Goal: Check status: Check status

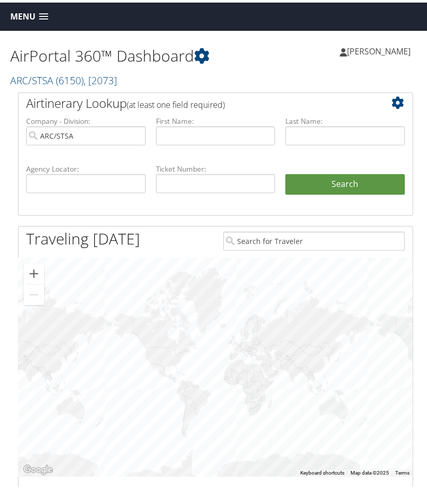
click at [40, 12] on span at bounding box center [43, 14] width 9 height 7
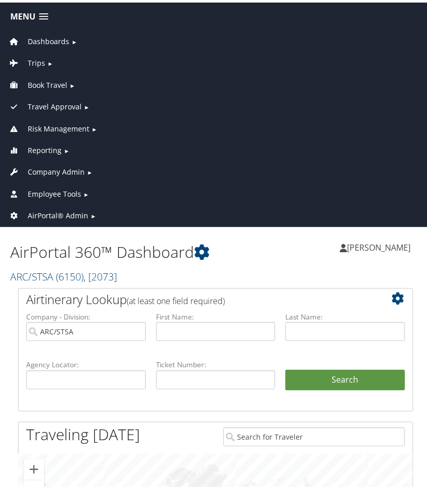
click at [79, 207] on span "AirPortal® Admin" at bounding box center [58, 212] width 61 height 11
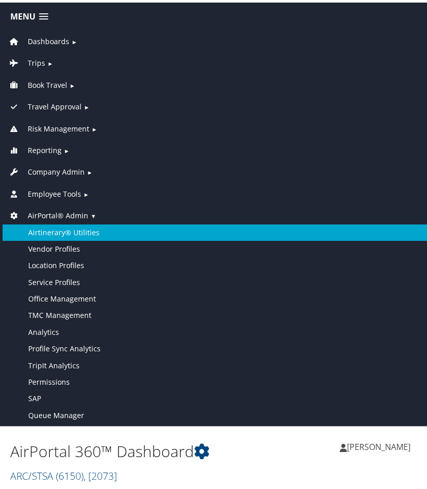
click at [88, 225] on link "Airtinerary® Utilities" at bounding box center [216, 230] width 426 height 16
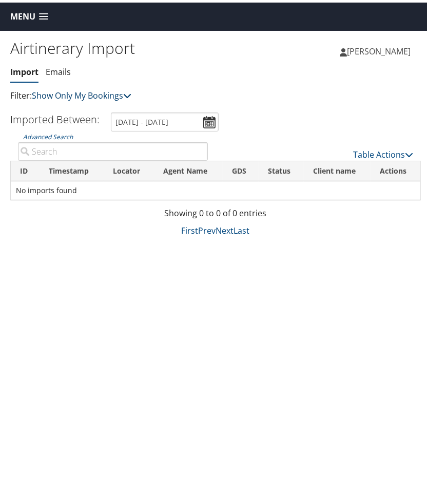
click at [119, 96] on link "Show Only My Bookings" at bounding box center [82, 92] width 100 height 11
click at [115, 112] on link "Show My TMC Bookings" at bounding box center [101, 108] width 135 height 17
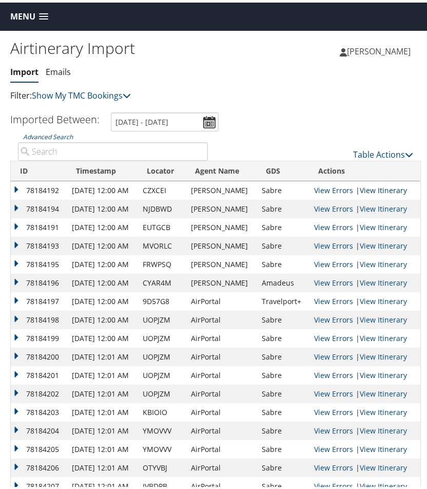
click at [378, 185] on link "View Itinerary" at bounding box center [383, 188] width 47 height 10
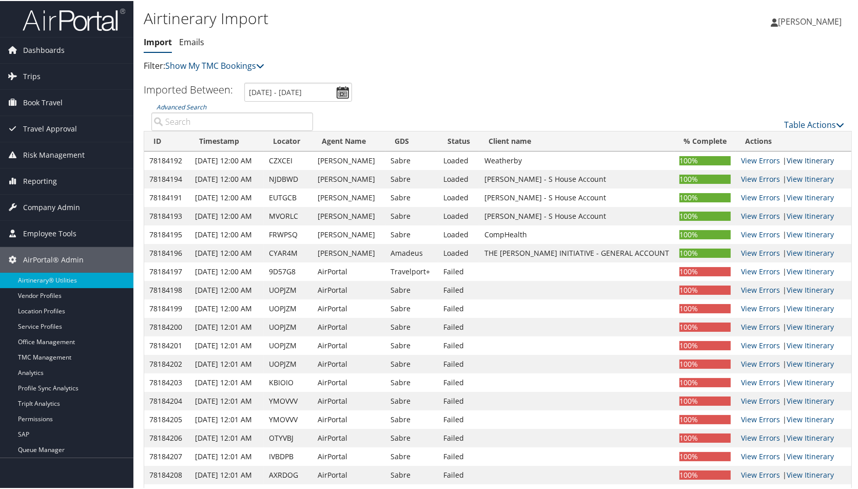
click at [427, 162] on link "View Itinerary" at bounding box center [810, 160] width 47 height 10
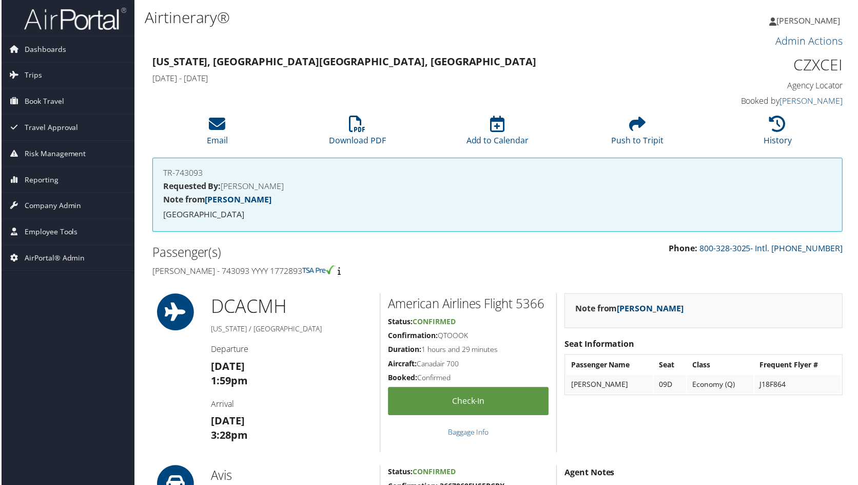
click at [157, 271] on h4 "Frederick Beavers - 743093 YYYY 1772893" at bounding box center [320, 271] width 339 height 11
drag, startPoint x: 153, startPoint y: 271, endPoint x: 225, endPoint y: 268, distance: 71.9
click at [225, 268] on h4 "Frederick Beavers - 743093 YYYY 1772893" at bounding box center [320, 271] width 339 height 11
copy h4 "Frederick Beavers"
